Goal: Task Accomplishment & Management: Use online tool/utility

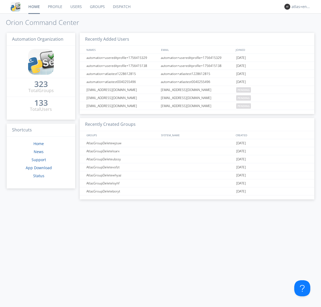
click at [121, 7] on link "Dispatch" at bounding box center [122, 6] width 26 height 13
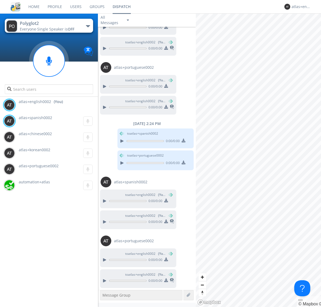
scroll to position [84, 0]
click at [88, 26] on div "button" at bounding box center [88, 26] width 4 height 2
click at [0, 0] on span "Polyglot3" at bounding box center [0, 0] width 0 height 0
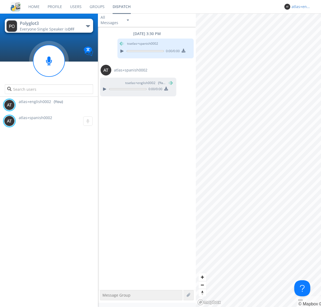
click at [300, 7] on div "atlas+english0002" at bounding box center [301, 6] width 20 height 5
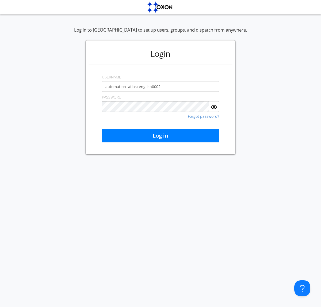
type input "automation+atlas+english0002"
click at [160, 136] on button "Log in" at bounding box center [160, 135] width 117 height 13
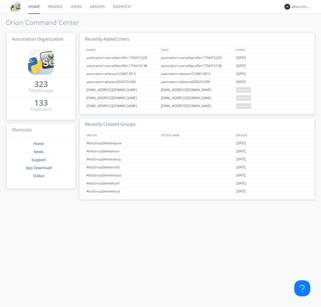
click at [121, 7] on link "Dispatch" at bounding box center [122, 6] width 26 height 13
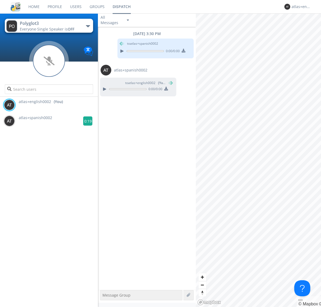
click at [86, 121] on g at bounding box center [87, 120] width 9 height 9
